Goal: Information Seeking & Learning: Learn about a topic

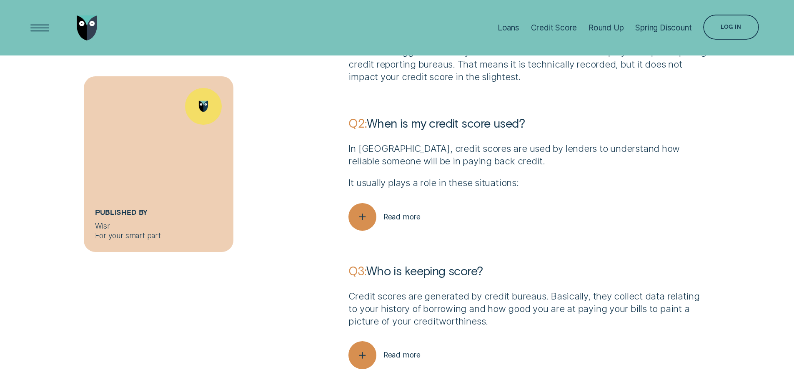
scroll to position [2310, 0]
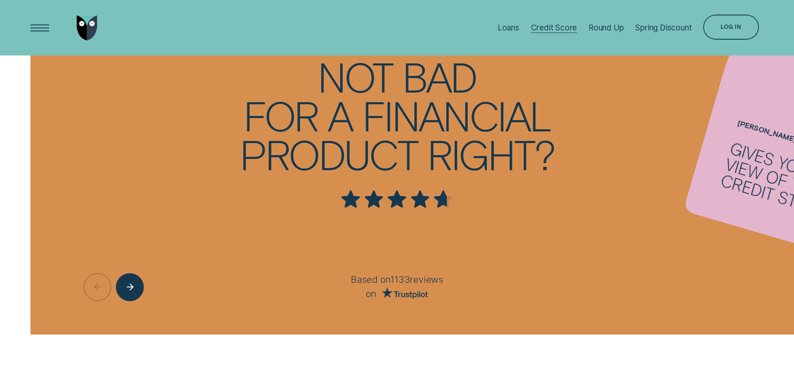
click at [551, 26] on div "Credit Score" at bounding box center [554, 28] width 46 height 10
click at [741, 22] on div "Log in" at bounding box center [730, 27] width 55 height 25
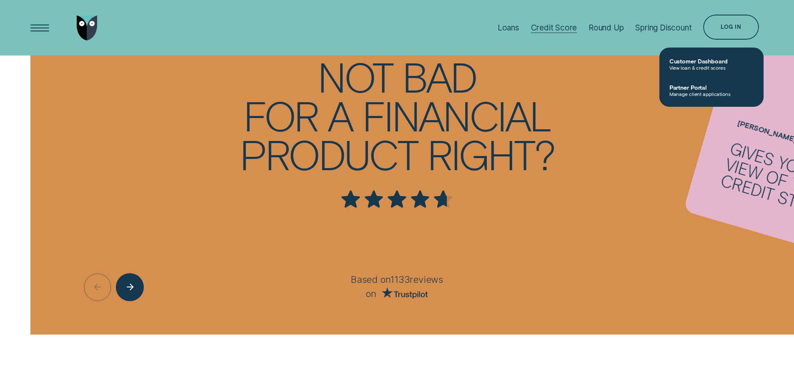
click at [550, 27] on div "Credit Score" at bounding box center [554, 28] width 46 height 10
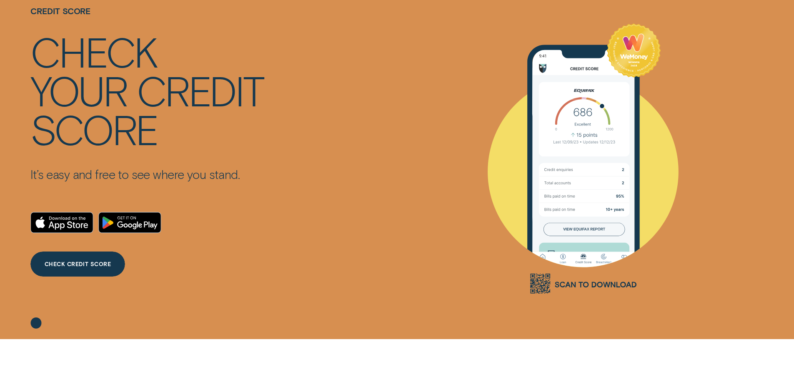
scroll to position [0, 0]
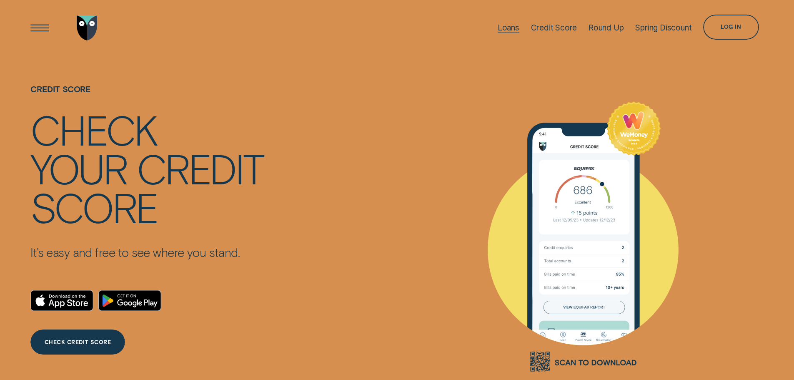
click at [506, 26] on div "Loans" at bounding box center [509, 28] width 22 height 10
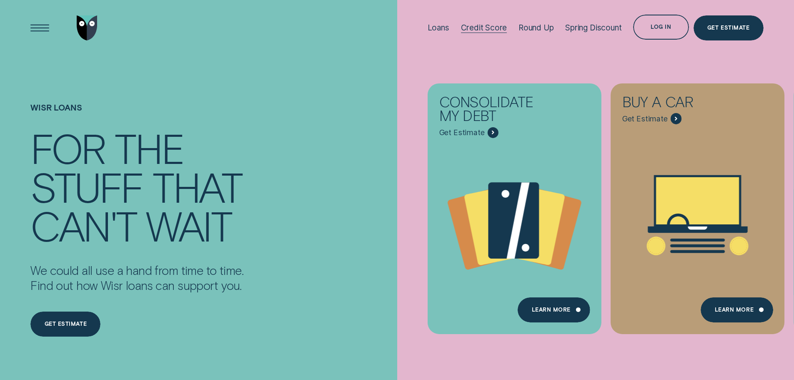
click at [485, 27] on div "Credit Score" at bounding box center [484, 28] width 46 height 10
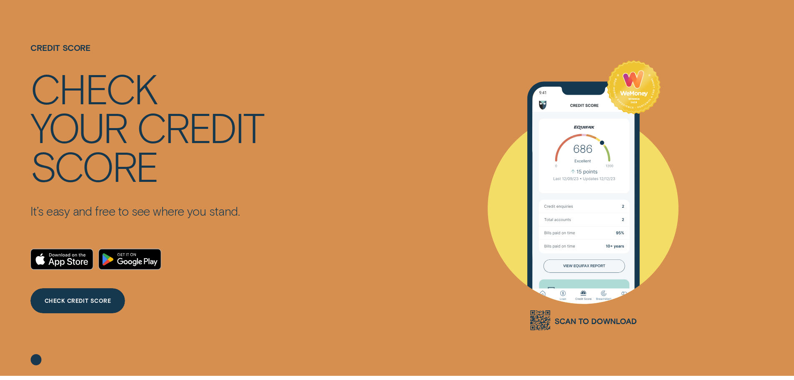
scroll to position [42, 0]
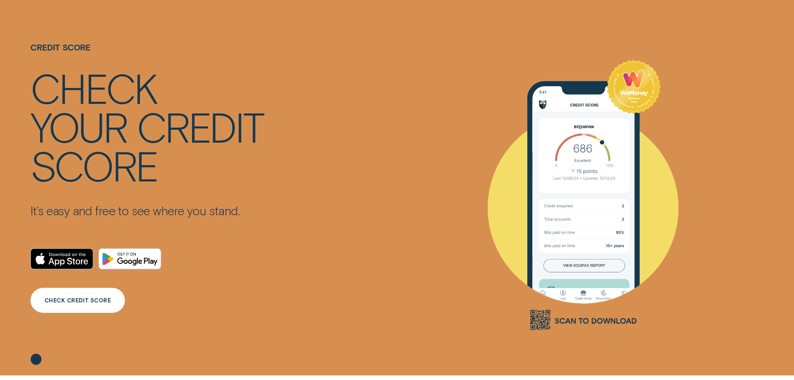
click at [64, 302] on div "CHECK CREDIT SCORE" at bounding box center [78, 300] width 67 height 5
